Goal: Information Seeking & Learning: Compare options

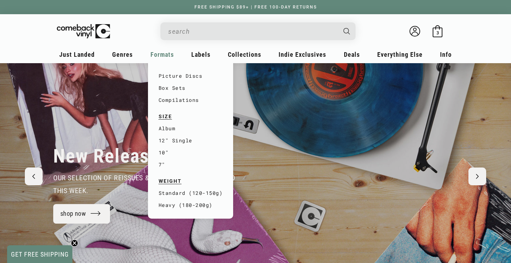
scroll to position [0, 511]
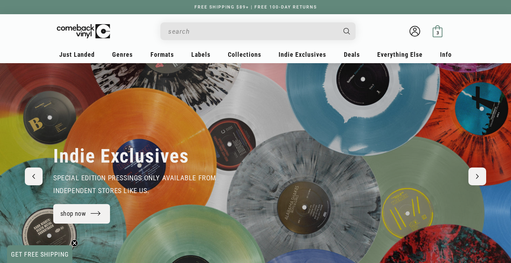
click at [396, 32] on span "3" at bounding box center [437, 32] width 2 height 5
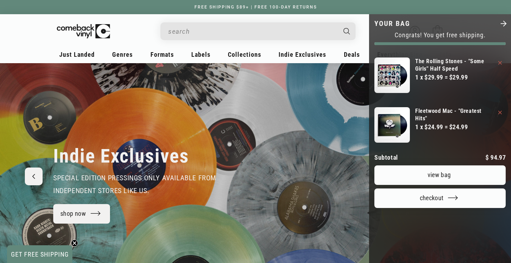
click at [396, 165] on link "View bag" at bounding box center [439, 175] width 131 height 20
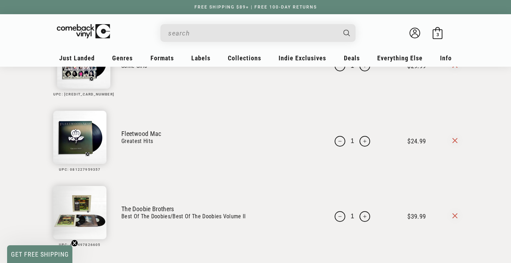
scroll to position [79, 0]
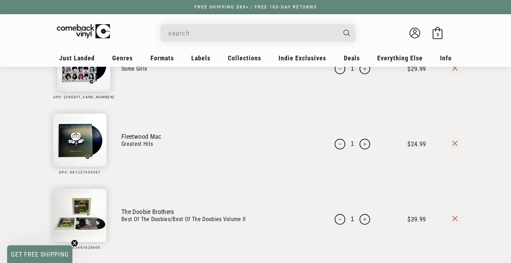
click at [182, 32] on input "When autocomplete results are available use up and down arrows to review and en…" at bounding box center [252, 33] width 168 height 15
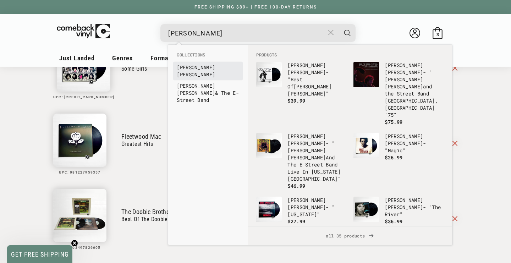
type input "bruce springsteen"
click at [203, 71] on b "Springsteen" at bounding box center [196, 74] width 38 height 7
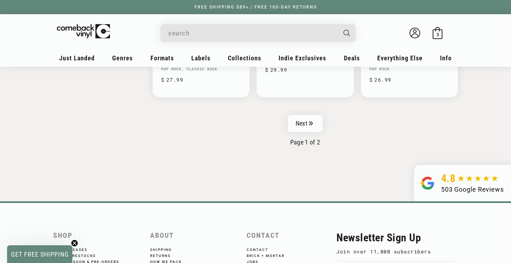
scroll to position [1221, 0]
click at [304, 122] on link "Next" at bounding box center [305, 123] width 35 height 17
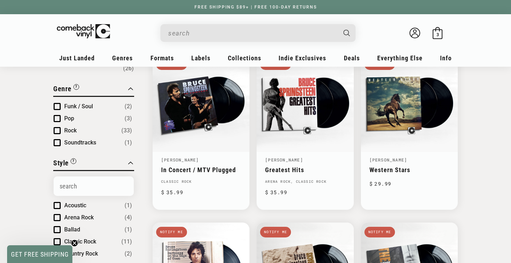
scroll to position [62, 0]
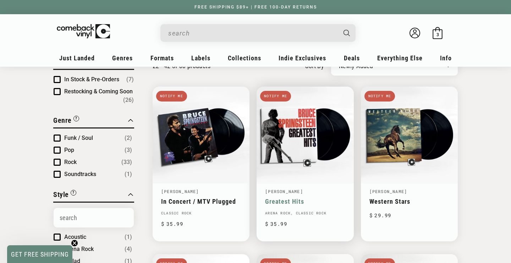
click at [274, 198] on link "Greatest Hits" at bounding box center [305, 201] width 80 height 7
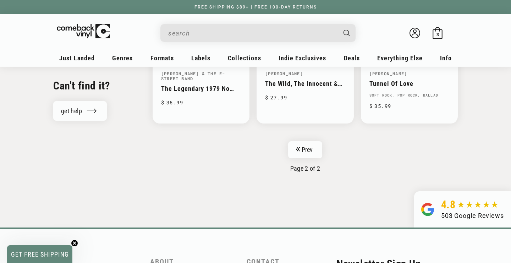
scroll to position [685, 0]
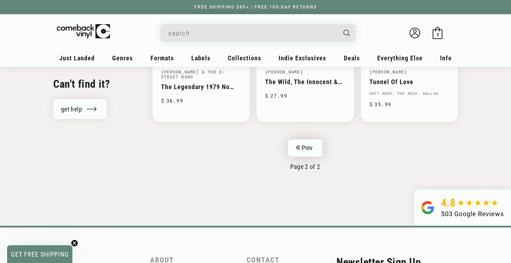
click at [306, 146] on link "Prev" at bounding box center [305, 147] width 34 height 17
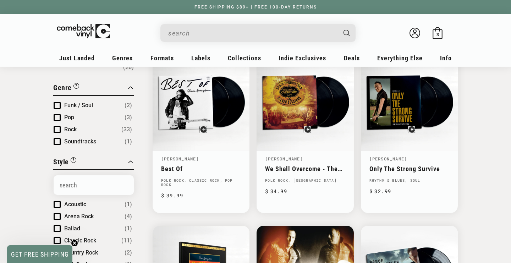
scroll to position [103, 0]
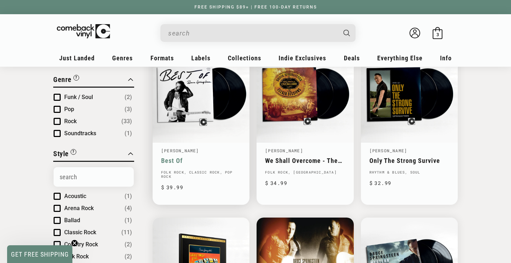
click at [175, 158] on link "Best Of" at bounding box center [201, 160] width 80 height 7
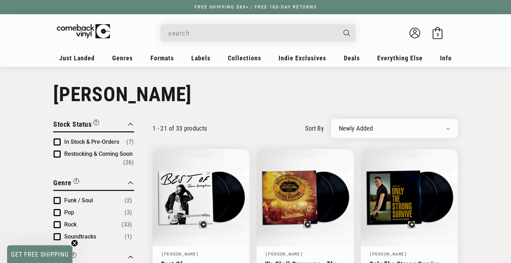
scroll to position [0, 0]
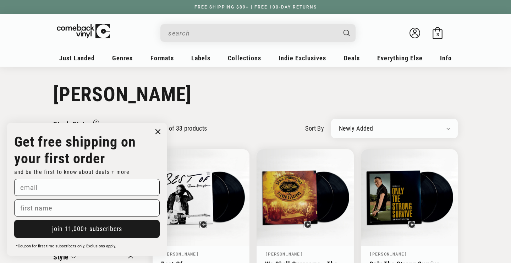
click at [193, 33] on input "When autocomplete results are available use up and down arrows to review and en…" at bounding box center [252, 33] width 168 height 15
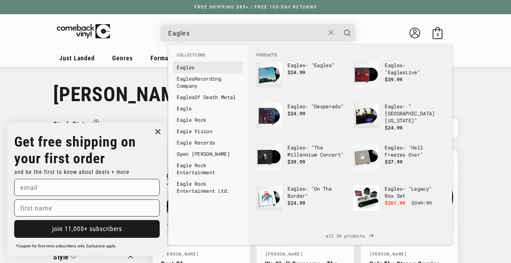
type input "Eagles"
click at [188, 66] on b "Eagles" at bounding box center [186, 67] width 18 height 7
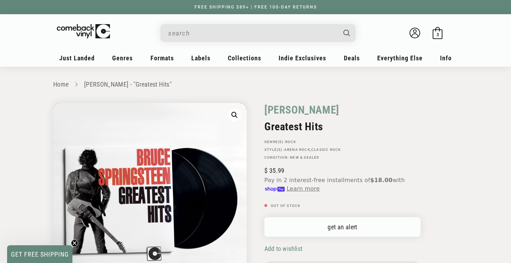
click at [342, 227] on link "get an alert" at bounding box center [342, 227] width 156 height 20
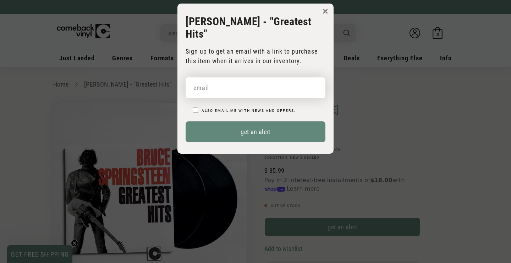
click at [208, 88] on input "email" at bounding box center [256, 87] width 140 height 21
type input "sherwoodsouth@gmail.com"
click at [320, 106] on p "Also email me with news and offers." at bounding box center [259, 110] width 133 height 10
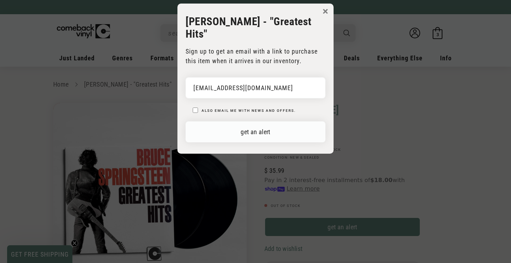
click at [251, 133] on button "get an alert" at bounding box center [256, 131] width 140 height 21
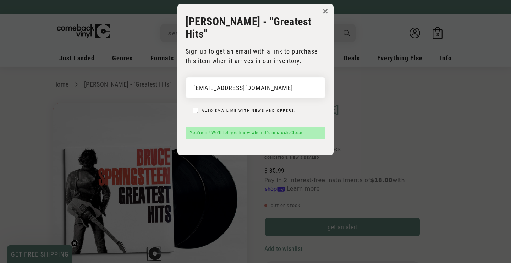
click at [326, 10] on button "×" at bounding box center [325, 11] width 6 height 11
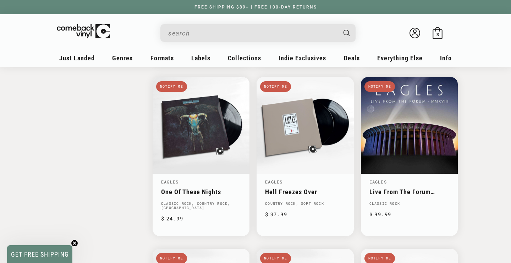
scroll to position [747, 0]
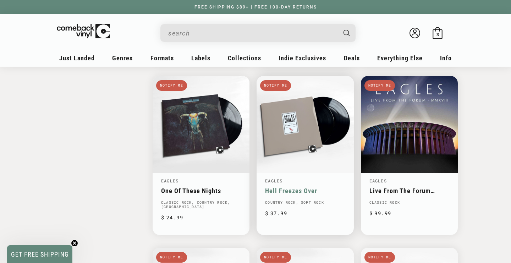
click at [270, 187] on link "Hell Freezes Over" at bounding box center [305, 190] width 80 height 7
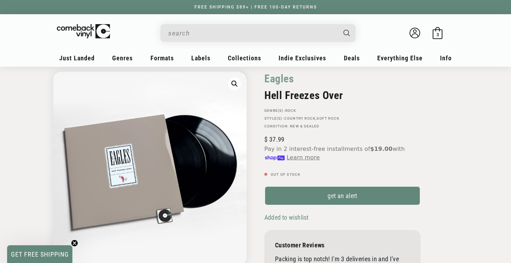
scroll to position [32, 0]
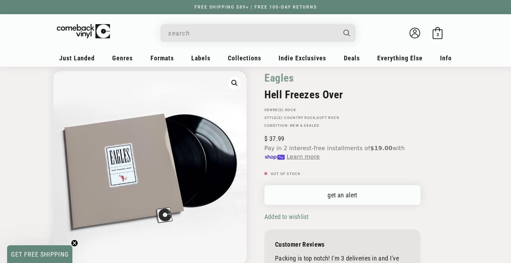
click at [347, 195] on link "get an alert" at bounding box center [342, 195] width 156 height 20
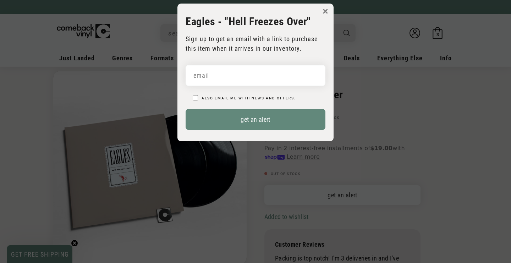
scroll to position [0, 0]
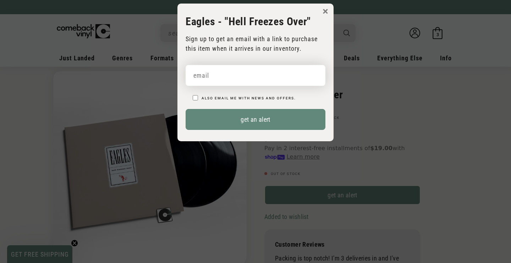
click at [205, 75] on input "email" at bounding box center [256, 75] width 140 height 21
type input "sherwoodsouth@gmail.com"
click at [306, 96] on p "Also email me with news and offers." at bounding box center [259, 97] width 133 height 10
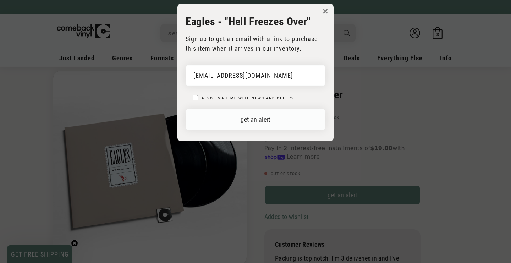
click at [253, 119] on button "get an alert" at bounding box center [256, 119] width 140 height 21
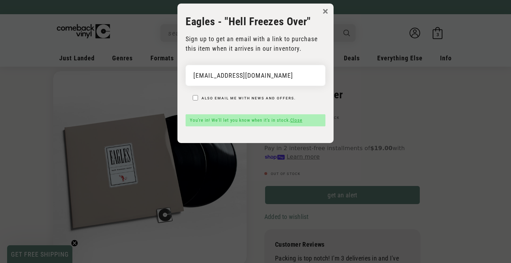
click at [325, 11] on button "×" at bounding box center [325, 11] width 6 height 11
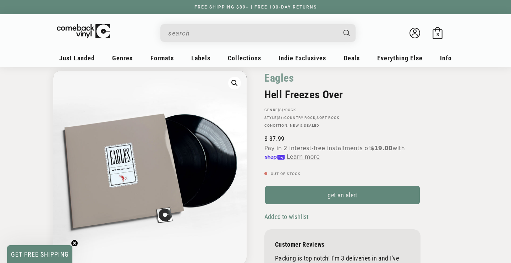
click at [190, 32] on input "When autocomplete results are available use up and down arrows to review and en…" at bounding box center [252, 33] width 168 height 15
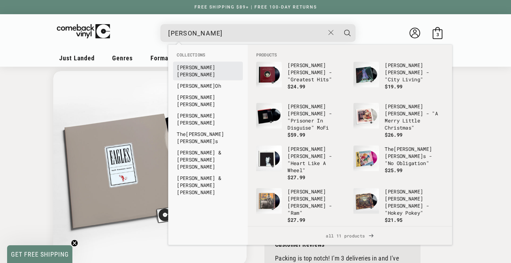
type input "linda"
click at [204, 67] on link "Linda Ronstadt" at bounding box center [208, 71] width 62 height 14
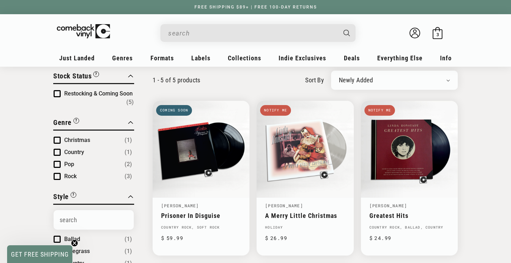
scroll to position [45, 0]
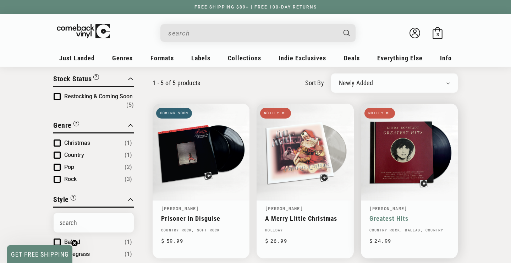
click at [378, 215] on link "Greatest Hits" at bounding box center [409, 218] width 80 height 7
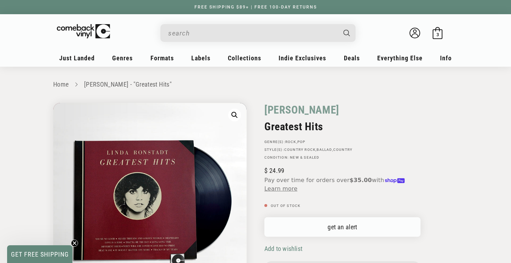
click at [334, 228] on link "get an alert" at bounding box center [342, 227] width 156 height 20
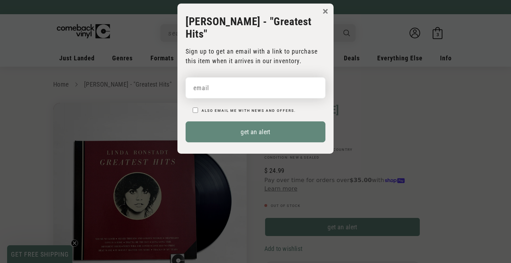
click at [203, 85] on input "email" at bounding box center [256, 87] width 140 height 21
type input "sherwoodsouth@gmail.com"
click at [319, 109] on p "Also email me with news and offers." at bounding box center [259, 110] width 133 height 10
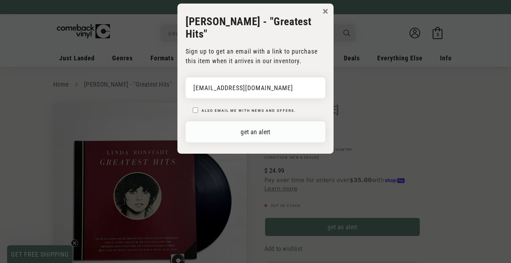
click at [255, 131] on button "get an alert" at bounding box center [256, 131] width 140 height 21
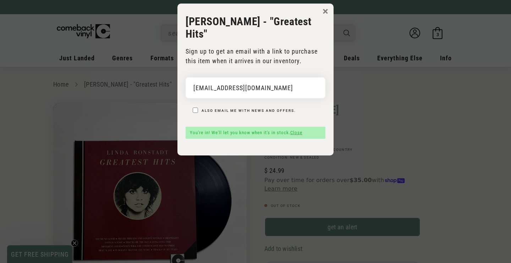
click at [324, 10] on button "×" at bounding box center [325, 11] width 6 height 11
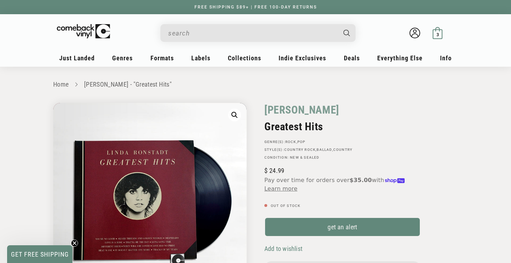
click at [437, 33] on span "3" at bounding box center [437, 34] width 2 height 5
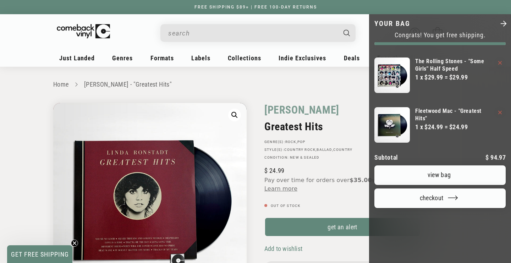
click at [441, 165] on link "View bag" at bounding box center [439, 175] width 131 height 20
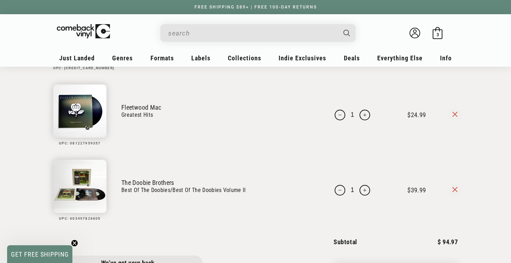
scroll to position [108, 0]
click at [134, 182] on link "The Doobie Brothers" at bounding box center [216, 182] width 191 height 7
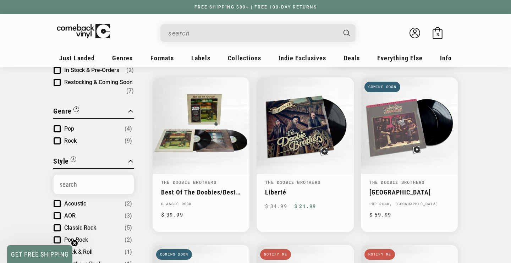
scroll to position [72, 0]
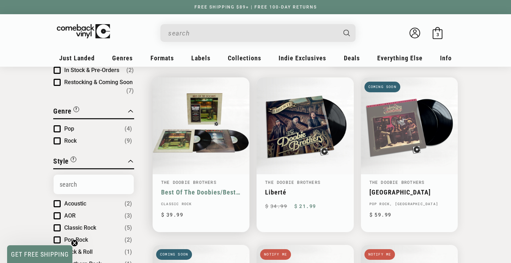
click at [185, 190] on link "Best Of The Doobies/Best Of The Doobies Volume II" at bounding box center [201, 191] width 80 height 7
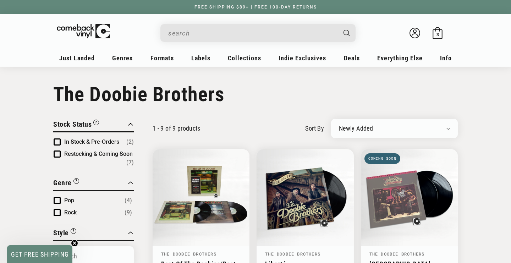
scroll to position [0, 0]
click at [438, 34] on span "3" at bounding box center [437, 34] width 2 height 5
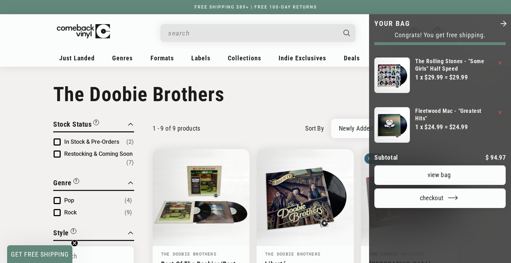
click at [451, 165] on link "View bag" at bounding box center [439, 175] width 131 height 20
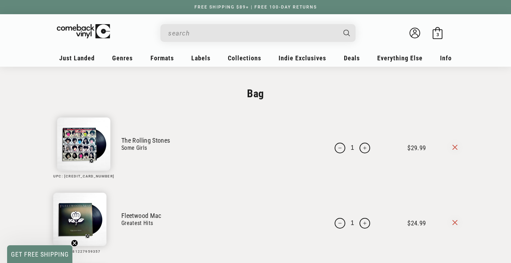
click at [131, 139] on link "The Rolling Stones" at bounding box center [216, 140] width 191 height 7
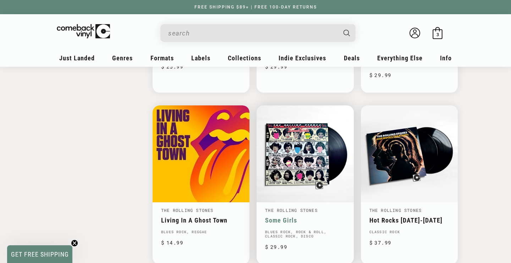
scroll to position [899, 0]
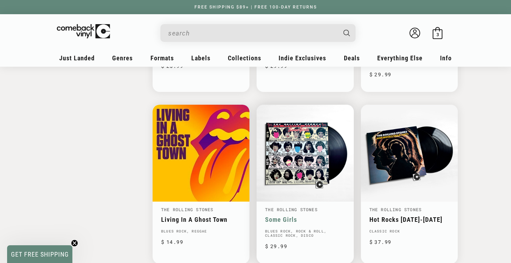
click at [281, 220] on link "Some Girls" at bounding box center [305, 219] width 80 height 7
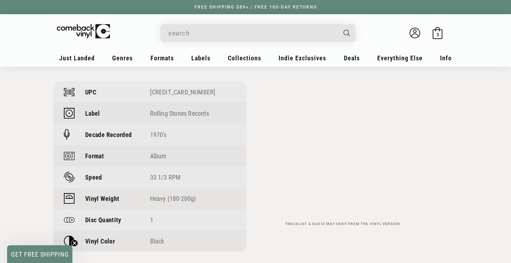
scroll to position [514, 0]
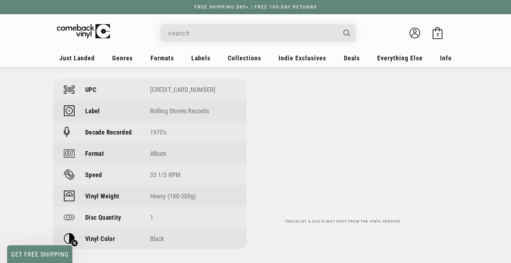
click at [447, 161] on div "Facts UPC [CREDIT_CARD_NUMBER] Label Rolling Stones Records Decade Recorded 197…" at bounding box center [255, 254] width 404 height 401
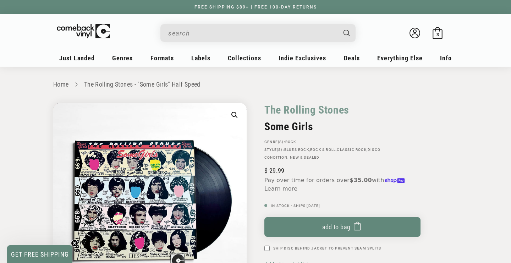
scroll to position [0, 0]
click at [437, 33] on span "3" at bounding box center [437, 34] width 2 height 5
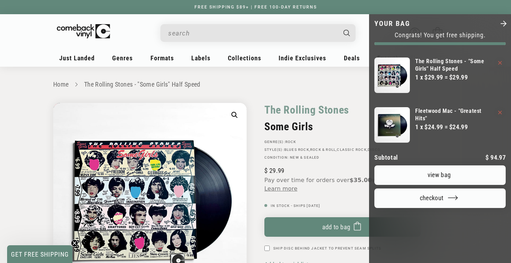
click at [442, 165] on link "View bag" at bounding box center [439, 175] width 131 height 20
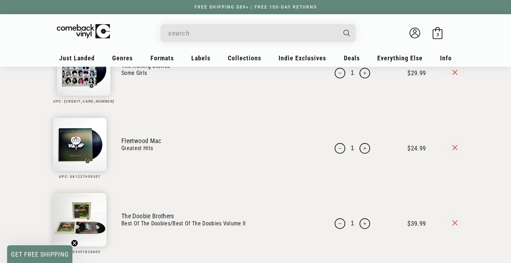
scroll to position [76, 0]
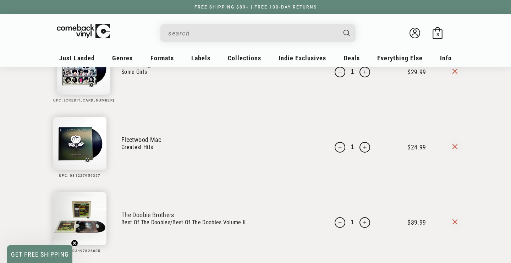
click at [126, 148] on link "Greatest Hits" at bounding box center [216, 147] width 191 height 8
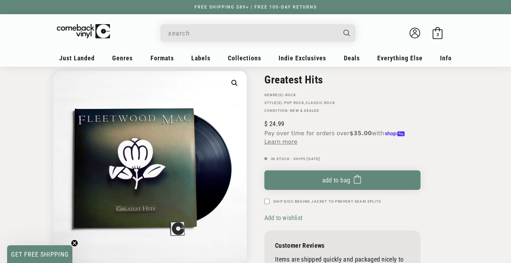
scroll to position [46, 0]
click at [437, 34] on span "3" at bounding box center [437, 34] width 2 height 5
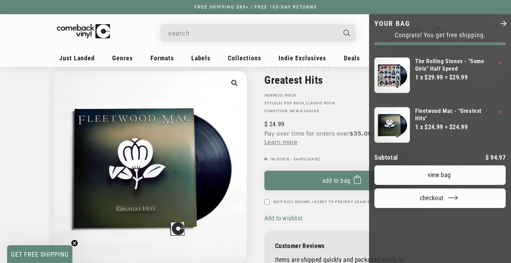
click at [437, 165] on link "View bag" at bounding box center [439, 175] width 131 height 20
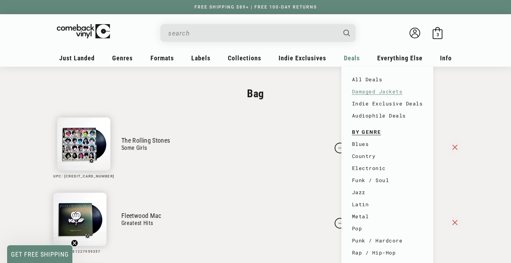
click at [361, 90] on link "Damaged Jackets" at bounding box center [387, 91] width 71 height 12
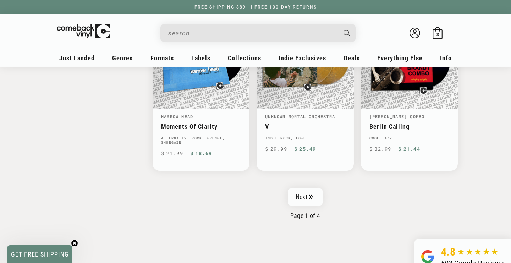
scroll to position [1160, 0]
click at [306, 189] on link "Next" at bounding box center [305, 196] width 35 height 17
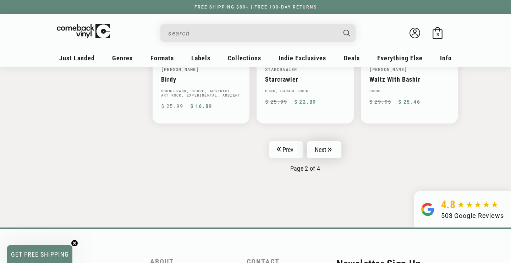
click at [324, 144] on link "Next" at bounding box center [324, 149] width 35 height 17
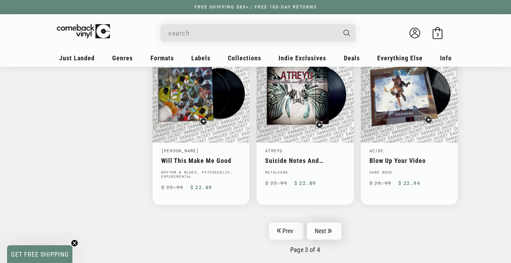
click at [322, 231] on link "Next" at bounding box center [324, 230] width 35 height 17
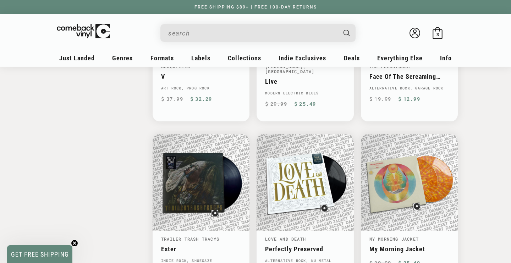
scroll to position [867, 0]
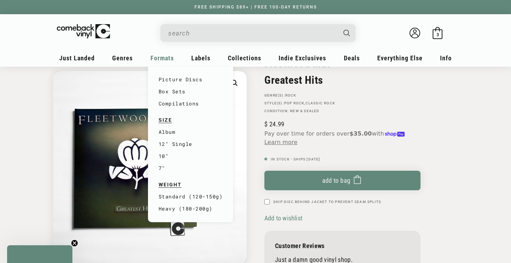
scroll to position [46, 0]
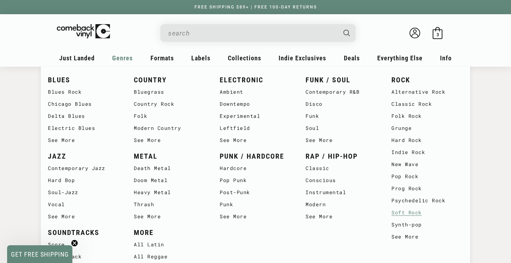
click at [403, 211] on link "Soft Rock" at bounding box center [427, 212] width 72 height 12
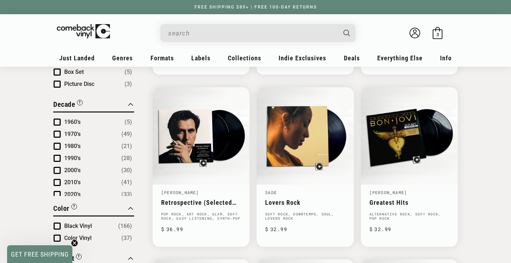
scroll to position [409, 0]
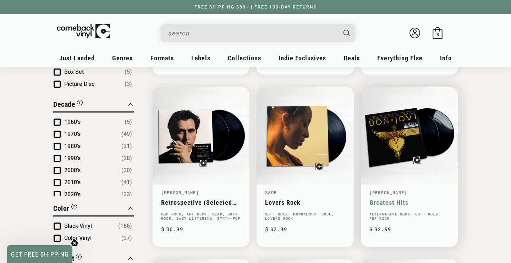
click at [387, 202] on link "Greatest Hits" at bounding box center [409, 202] width 80 height 7
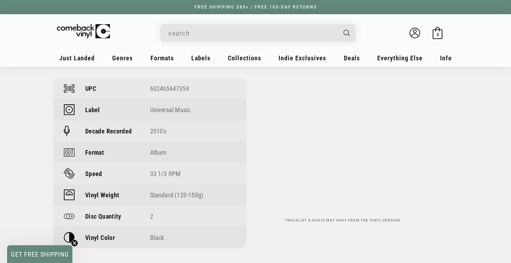
scroll to position [521, 0]
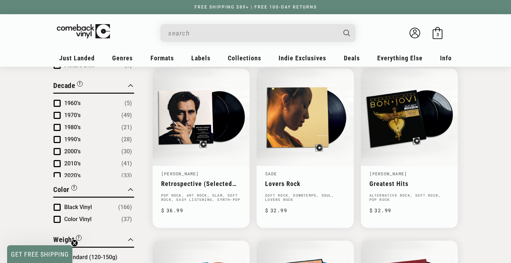
scroll to position [407, 0]
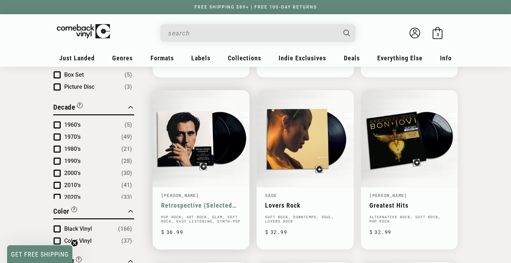
click at [182, 204] on link "Retrospective (Selected Recordings [DATE]-[DATE])" at bounding box center [201, 205] width 80 height 7
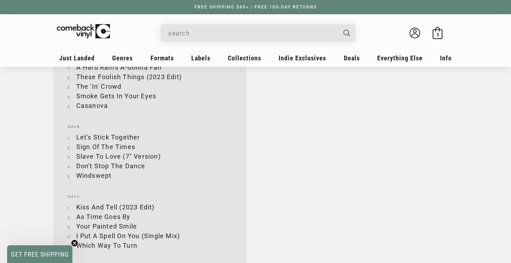
scroll to position [782, 0]
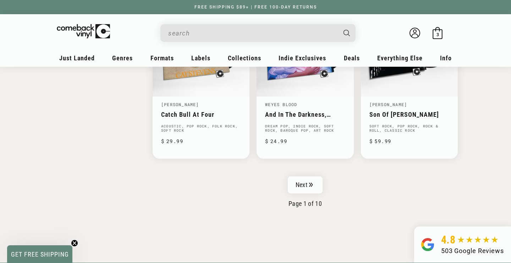
scroll to position [1183, 0]
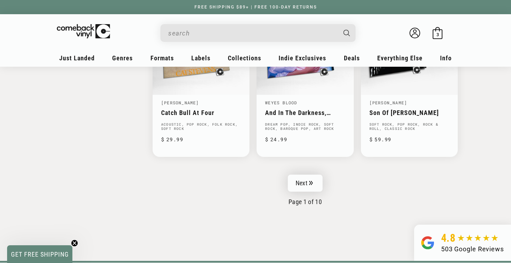
click at [304, 177] on link "Next" at bounding box center [305, 183] width 35 height 17
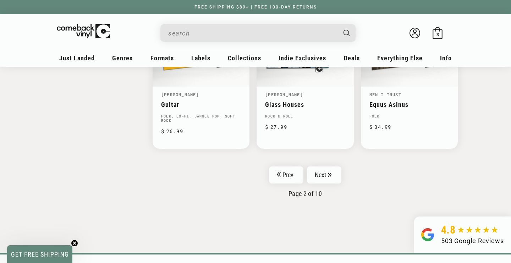
scroll to position [1194, 0]
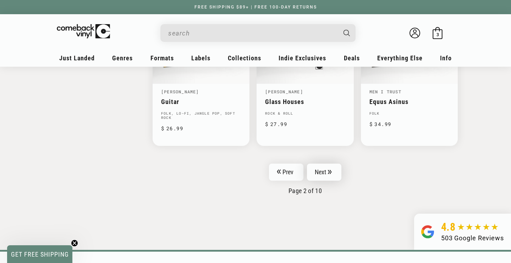
click at [322, 172] on link "Next" at bounding box center [324, 172] width 35 height 17
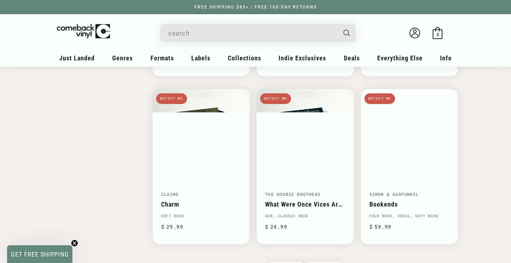
scroll to position [1101, 0]
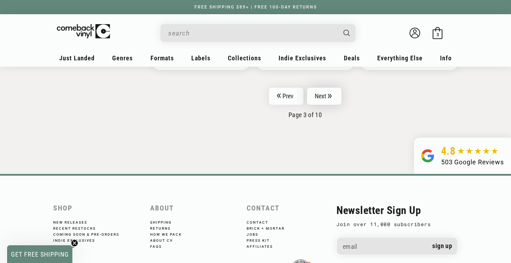
click at [320, 94] on link "Next" at bounding box center [324, 96] width 35 height 17
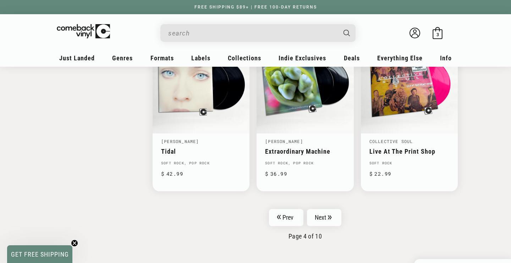
scroll to position [1132, 0]
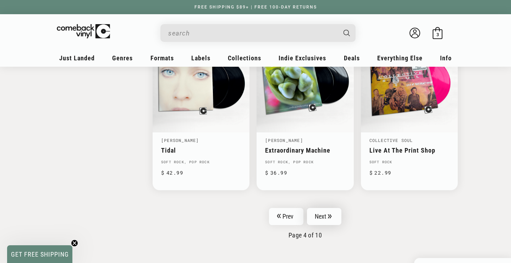
click at [325, 212] on link "Next" at bounding box center [324, 216] width 35 height 17
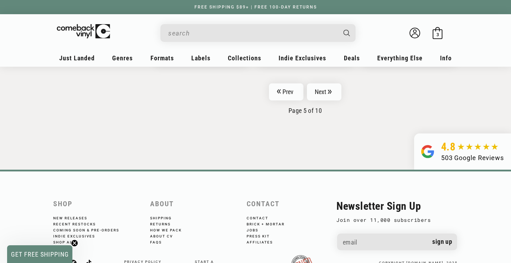
scroll to position [1280, 0]
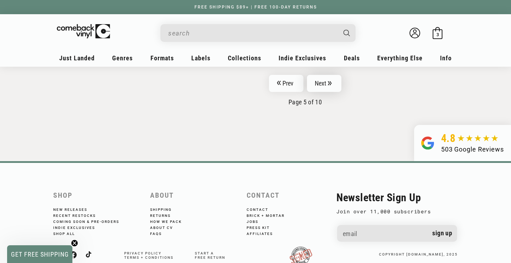
click at [323, 75] on link "Next" at bounding box center [324, 83] width 35 height 17
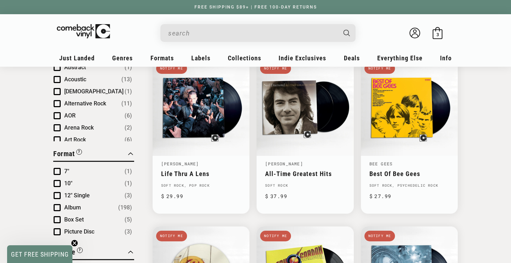
scroll to position [162, 0]
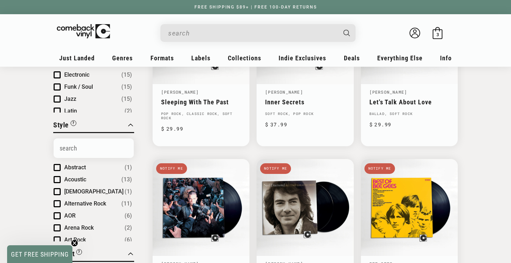
click at [186, 24] on div "Search" at bounding box center [261, 32] width 188 height 17
click at [187, 32] on input "When autocomplete results are available use up and down arrows to review and en…" at bounding box center [252, 33] width 168 height 15
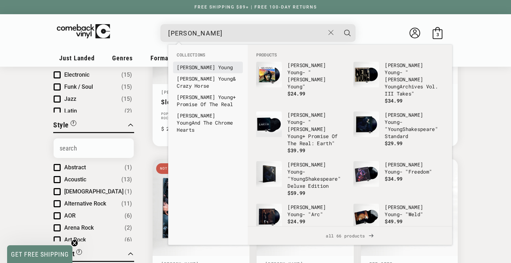
type input "[PERSON_NAME]"
click at [187, 65] on b "Neil" at bounding box center [196, 67] width 38 height 7
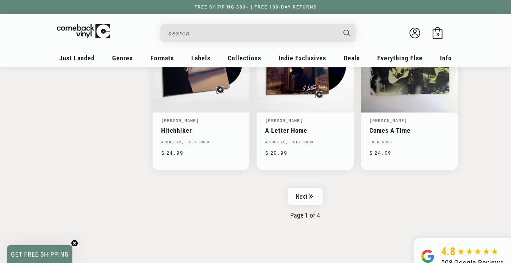
scroll to position [1153, 0]
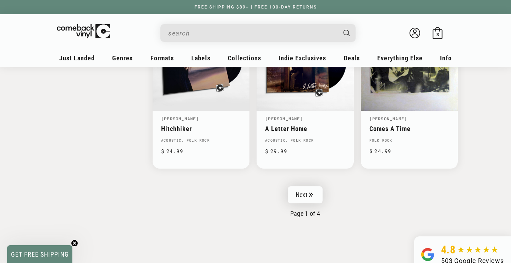
click at [306, 197] on link "Next" at bounding box center [305, 194] width 35 height 17
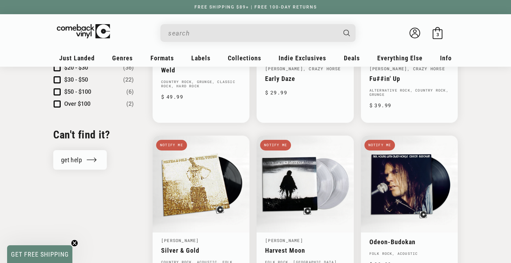
scroll to position [680, 0]
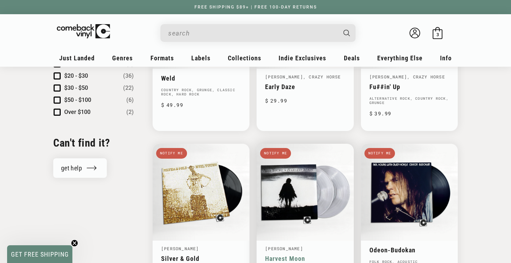
click at [274, 255] on link "Harvest Moon" at bounding box center [305, 258] width 80 height 7
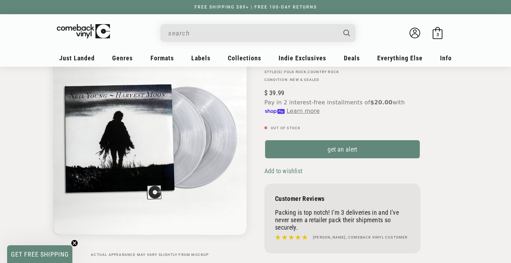
scroll to position [78, 0]
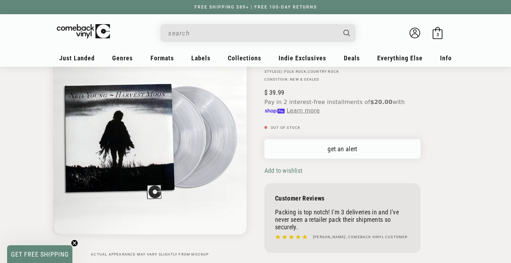
click at [334, 148] on link "get an alert" at bounding box center [342, 149] width 156 height 20
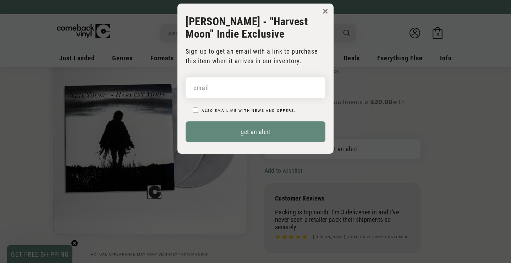
scroll to position [0, 0]
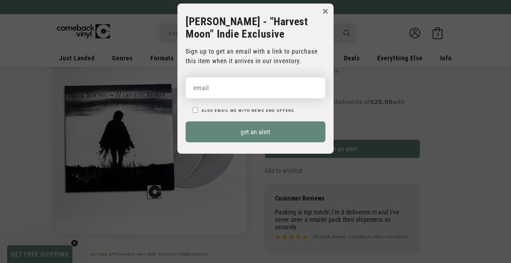
click at [195, 86] on input "email" at bounding box center [256, 87] width 140 height 21
type input "sherwoodsouth@gmail.com"
click at [304, 108] on p "Also email me with news and offers." at bounding box center [259, 110] width 133 height 10
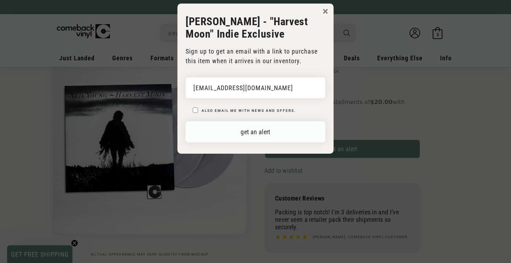
click at [249, 132] on button "get an alert" at bounding box center [256, 131] width 140 height 21
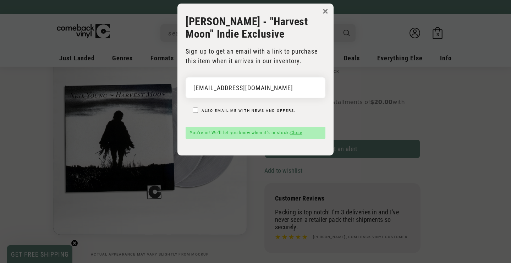
click at [326, 10] on button "×" at bounding box center [325, 11] width 6 height 11
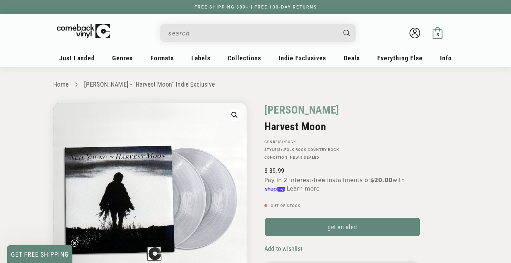
click at [438, 33] on span "3" at bounding box center [437, 34] width 2 height 5
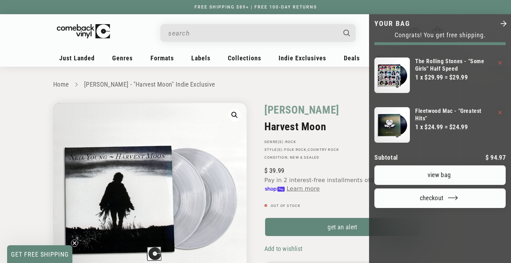
click at [443, 165] on link "View bag" at bounding box center [439, 175] width 131 height 20
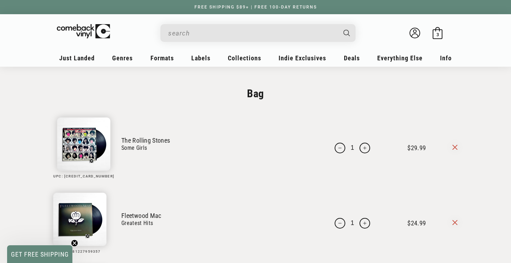
click at [127, 147] on link "Some Girls" at bounding box center [216, 148] width 191 height 8
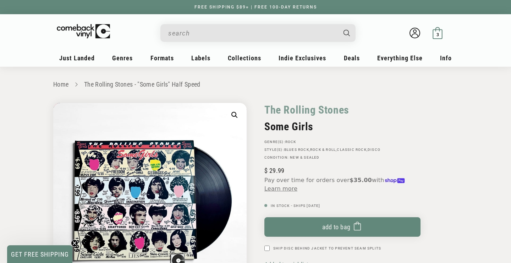
click at [437, 34] on span "3" at bounding box center [437, 34] width 2 height 5
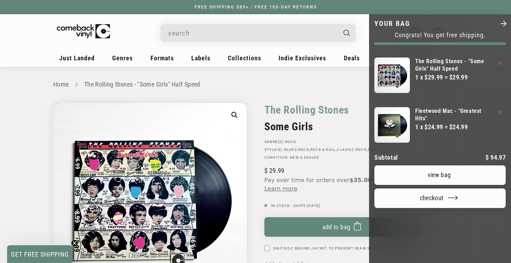
click at [444, 165] on link "View bag" at bounding box center [439, 175] width 131 height 20
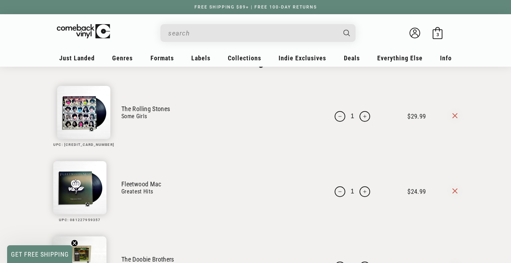
scroll to position [28, 0]
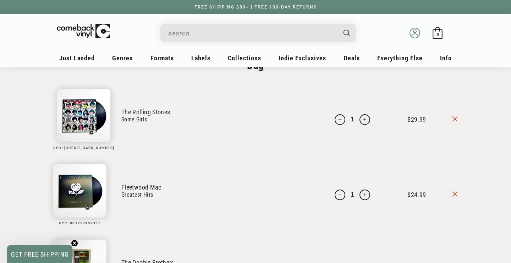
click at [413, 34] on icon at bounding box center [415, 35] width 6 height 3
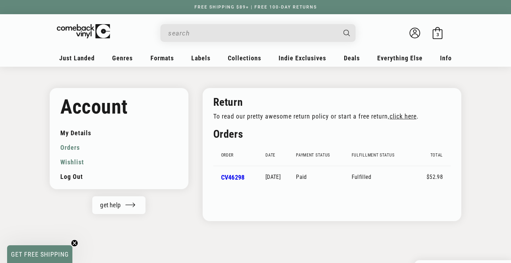
click at [81, 161] on link "Wishlist" at bounding box center [118, 162] width 117 height 15
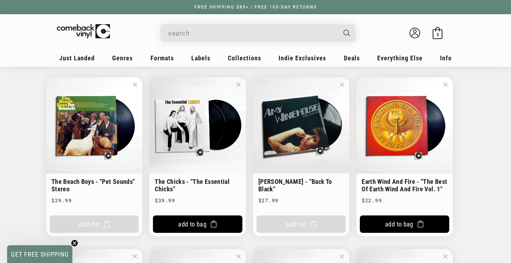
scroll to position [67, 0]
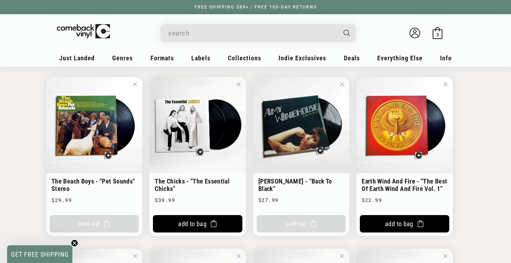
click at [392, 187] on li "Earth Wind And Fire - "The Best Of Earth Wind And Fire Vol. 1" Earth Wind And F…" at bounding box center [404, 156] width 96 height 159
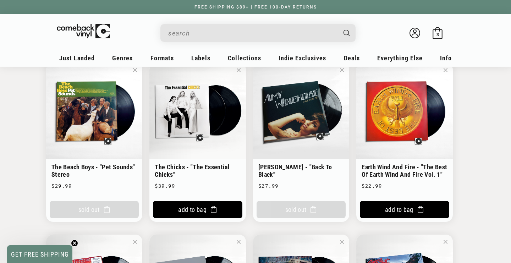
scroll to position [81, 0]
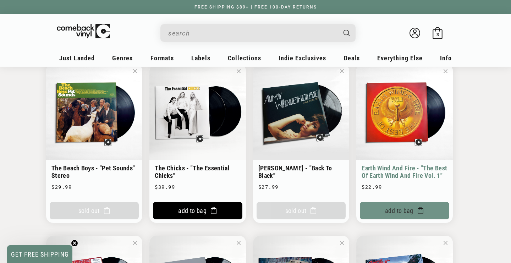
click at [399, 210] on button "Add To Bag" at bounding box center [404, 210] width 89 height 17
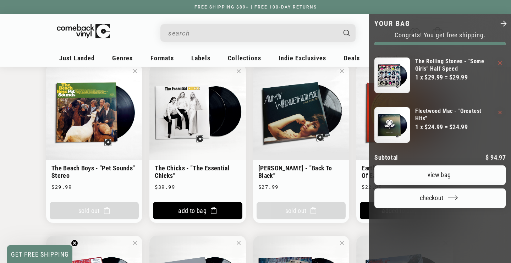
click at [440, 165] on link "View bag" at bounding box center [439, 175] width 131 height 20
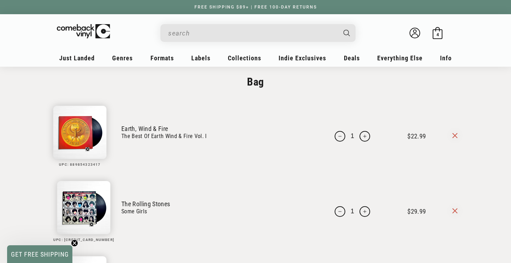
scroll to position [13, 0]
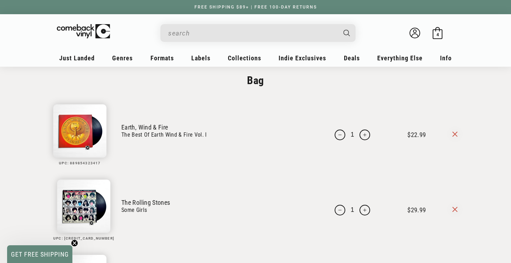
click at [151, 135] on link "The Best Of Earth Wind & Fire Vol. I" at bounding box center [216, 135] width 191 height 8
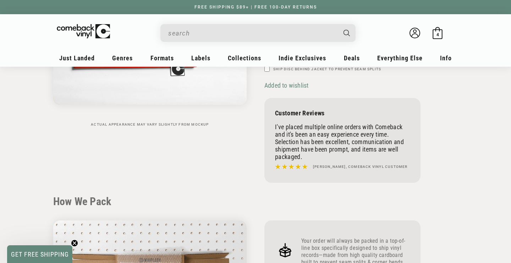
scroll to position [156, 0]
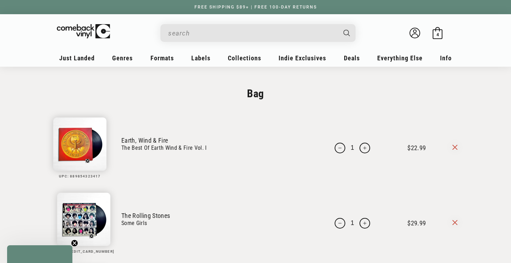
scroll to position [13, 0]
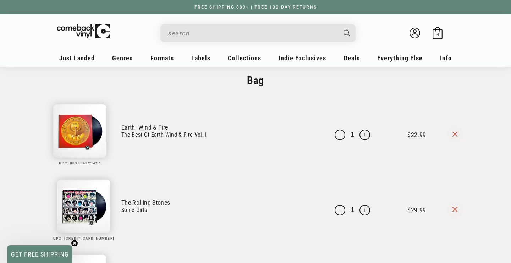
click at [454, 133] on icon at bounding box center [454, 134] width 5 height 5
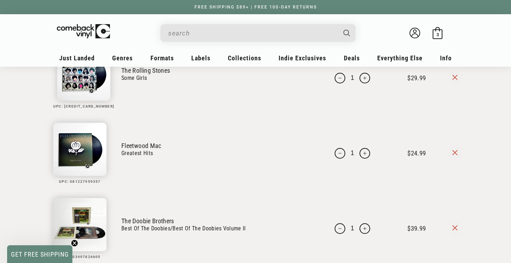
scroll to position [70, 0]
click at [454, 78] on icon at bounding box center [454, 77] width 5 height 5
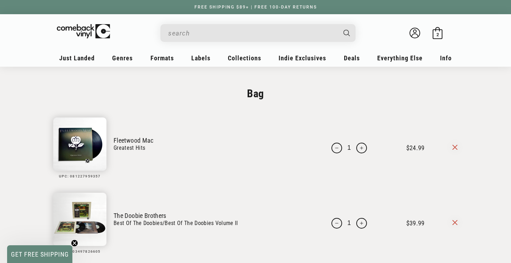
scroll to position [0, 0]
click at [181, 33] on input "When autocomplete results are available use up and down arrows to review and en…" at bounding box center [252, 33] width 168 height 15
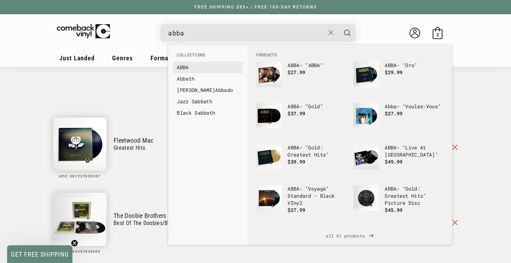
type input "abba"
click at [182, 67] on b "ABBA" at bounding box center [183, 67] width 12 height 7
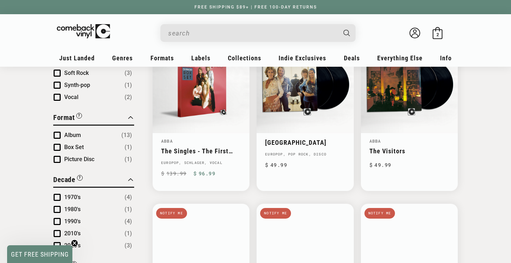
scroll to position [282, 0]
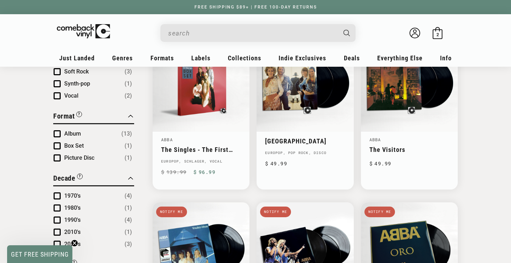
click at [56, 134] on span "Product filter" at bounding box center [57, 133] width 7 height 7
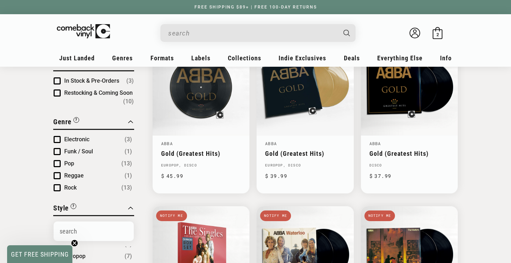
scroll to position [112, 0]
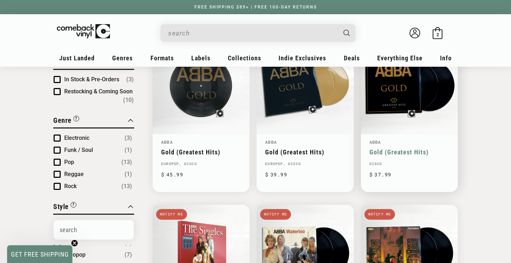
click at [386, 152] on link "Gold (Greatest Hits)" at bounding box center [409, 151] width 80 height 7
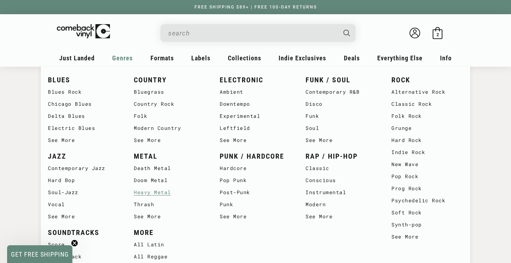
scroll to position [142, 0]
click at [66, 215] on link "See More" at bounding box center [84, 216] width 72 height 12
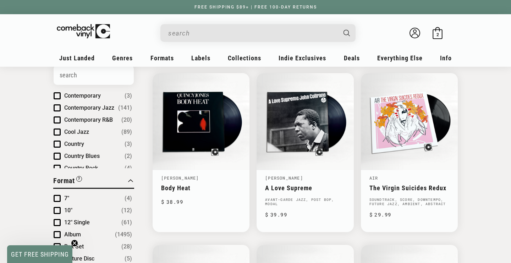
scroll to position [540, 0]
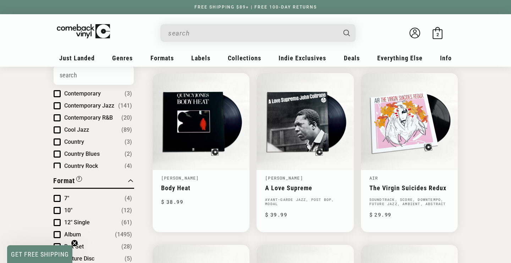
click at [78, 126] on span "Cool Jazz" at bounding box center [76, 129] width 25 height 7
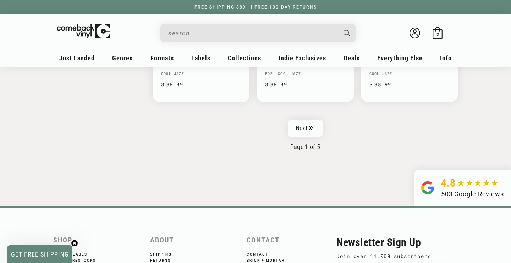
scroll to position [1236, 0]
click at [306, 125] on link "Next" at bounding box center [305, 127] width 35 height 17
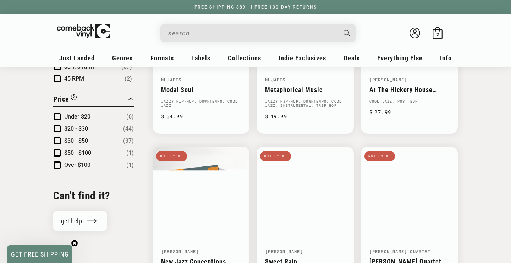
scroll to position [683, 0]
